Goal: Task Accomplishment & Management: Use online tool/utility

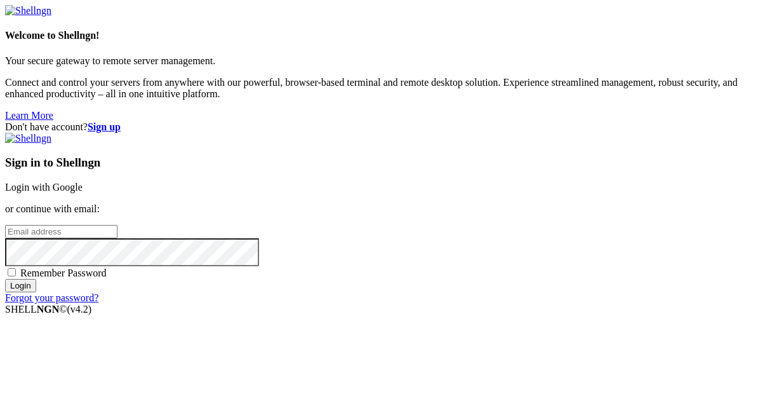
click at [117, 225] on input "email" at bounding box center [61, 231] width 112 height 13
click at [5, 225] on protonpass-control-ea6a at bounding box center [5, 230] width 0 height 11
type input "[EMAIL_ADDRESS][DOMAIN_NAME]"
click at [36, 292] on input "Login" at bounding box center [20, 285] width 31 height 13
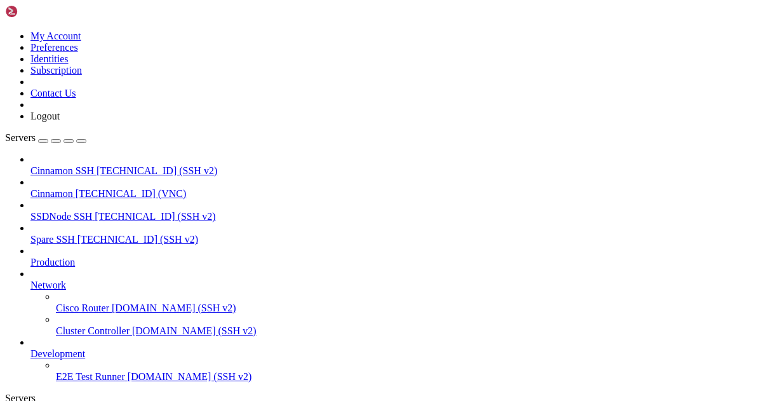
click at [73, 188] on span "Cinnamon" at bounding box center [51, 193] width 43 height 11
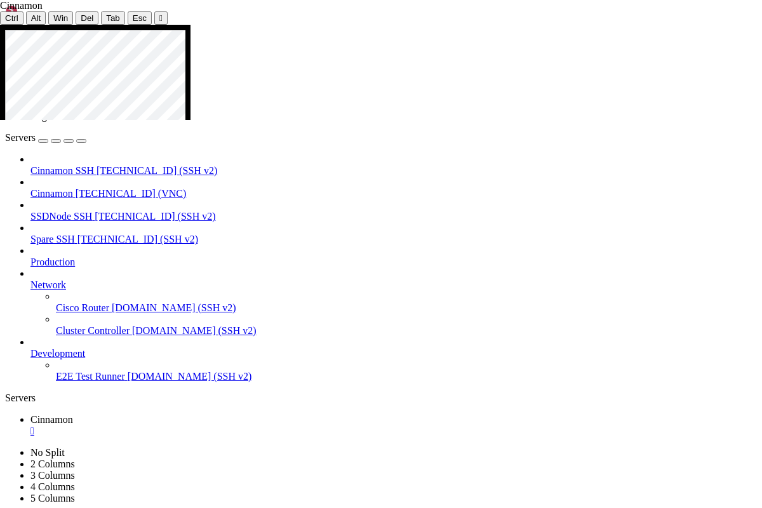
drag, startPoint x: 65, startPoint y: 50, endPoint x: 389, endPoint y: 315, distance: 418.3
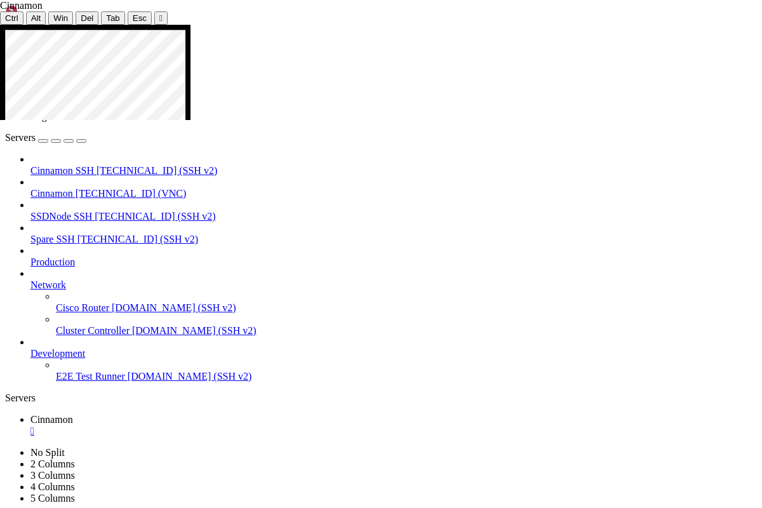
drag, startPoint x: 534, startPoint y: 225, endPoint x: 695, endPoint y: 245, distance: 162.6
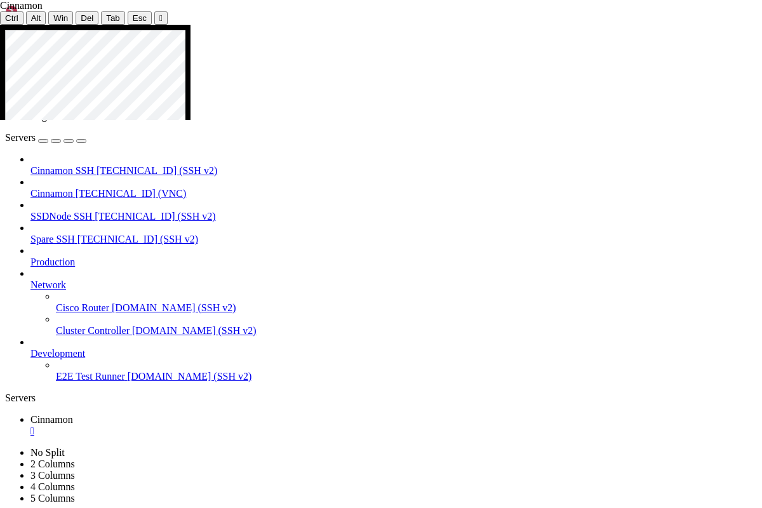
drag, startPoint x: 533, startPoint y: 224, endPoint x: 695, endPoint y: 188, distance: 165.9
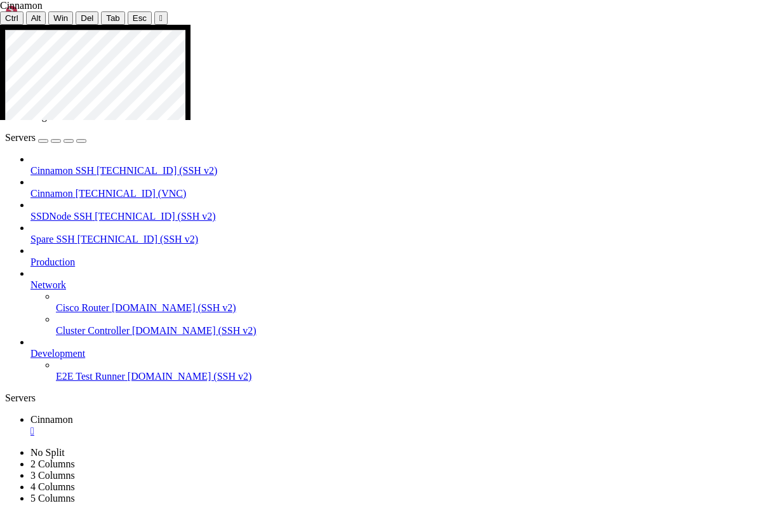
drag, startPoint x: 39, startPoint y: 138, endPoint x: 107, endPoint y: 304, distance: 179.5
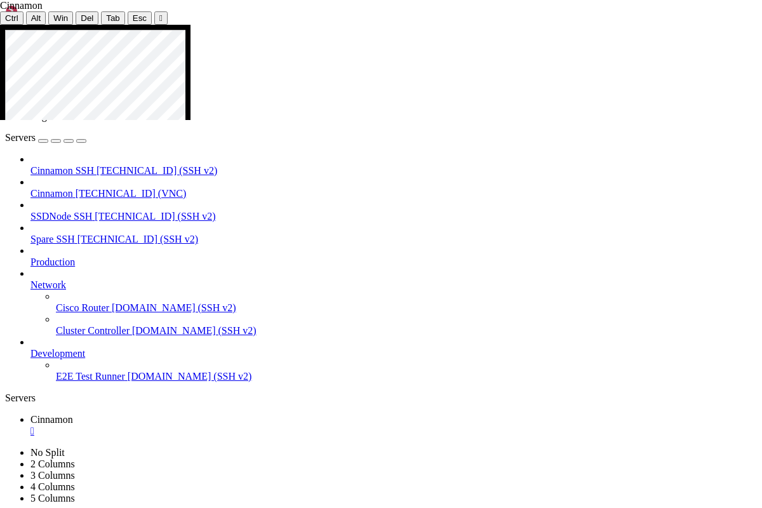
drag, startPoint x: 161, startPoint y: 180, endPoint x: 213, endPoint y: 339, distance: 167.7
drag, startPoint x: 162, startPoint y: 184, endPoint x: 172, endPoint y: 326, distance: 142.6
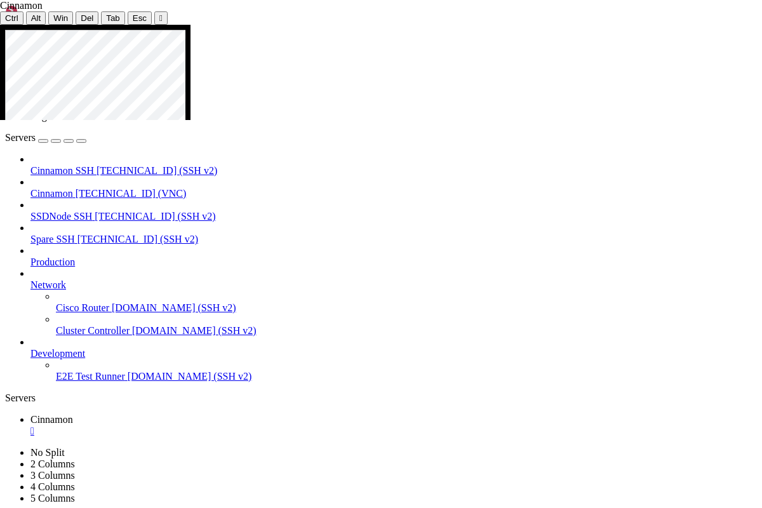
drag, startPoint x: 175, startPoint y: 453, endPoint x: 281, endPoint y: 450, distance: 105.5
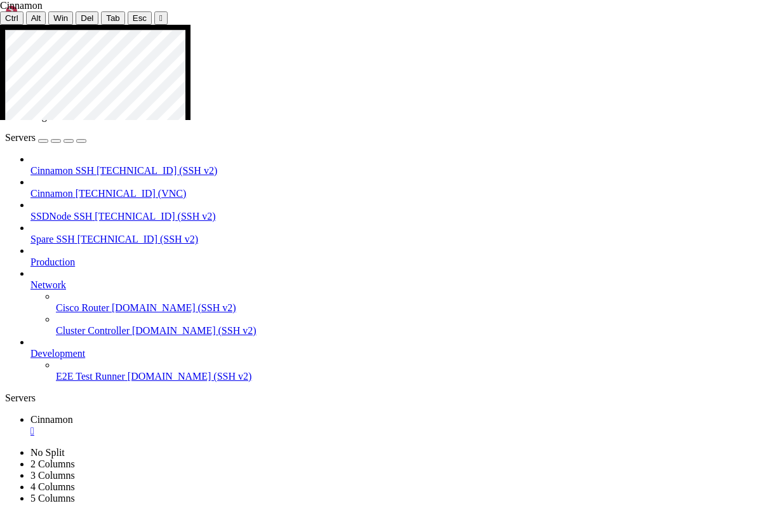
drag, startPoint x: 83, startPoint y: 283, endPoint x: 344, endPoint y: 283, distance: 261.0
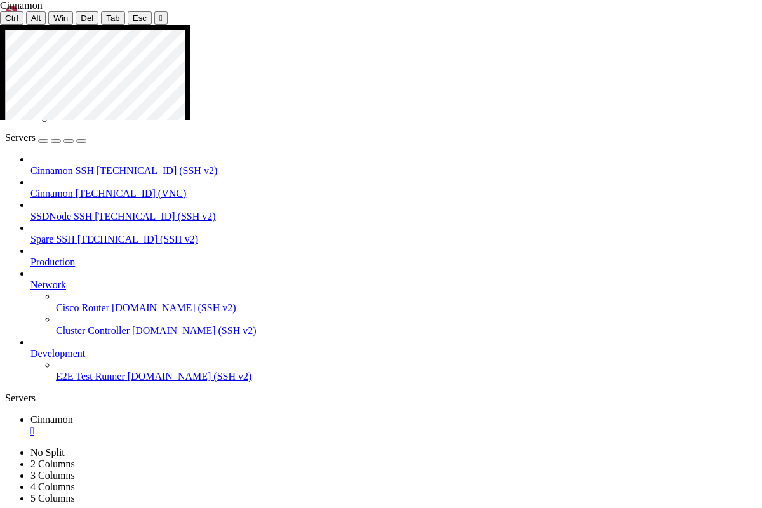
drag, startPoint x: 245, startPoint y: 223, endPoint x: 356, endPoint y: 320, distance: 147.1
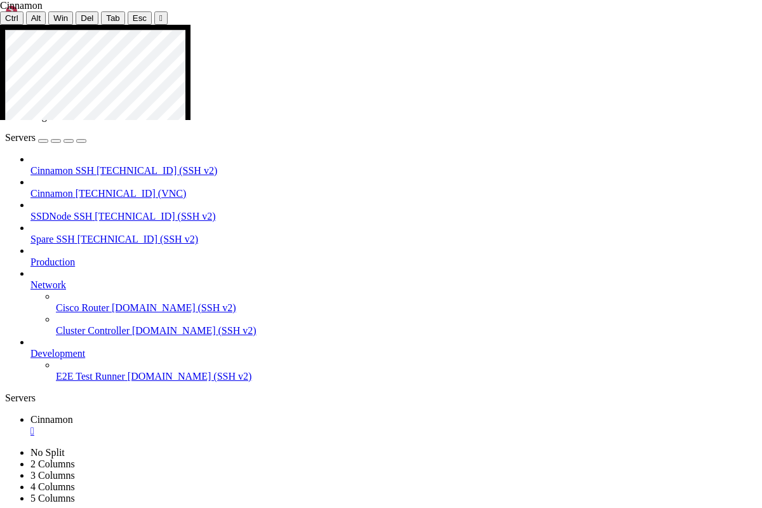
drag, startPoint x: 159, startPoint y: 273, endPoint x: 184, endPoint y: 420, distance: 148.8
drag, startPoint x: 160, startPoint y: 187, endPoint x: 177, endPoint y: 384, distance: 197.5
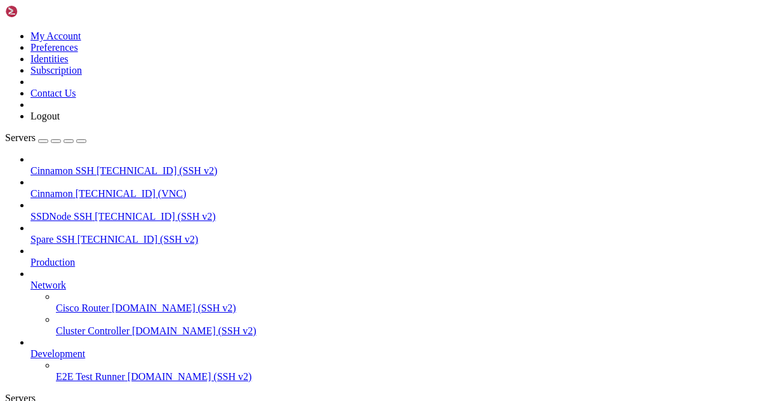
click at [5, 30] on icon at bounding box center [5, 30] width 0 height 0
click at [60, 121] on link "Logout" at bounding box center [44, 115] width 29 height 11
